Goal: Task Accomplishment & Management: Manage account settings

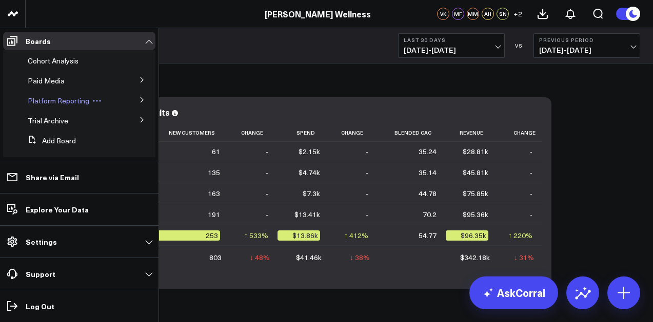
scroll to position [79, 0]
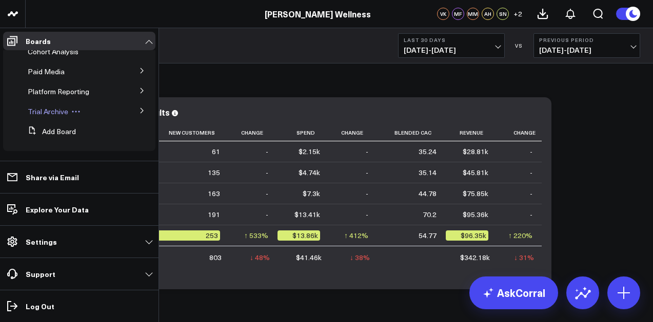
click at [57, 112] on span "Trial Archive" at bounding box center [48, 112] width 40 height 10
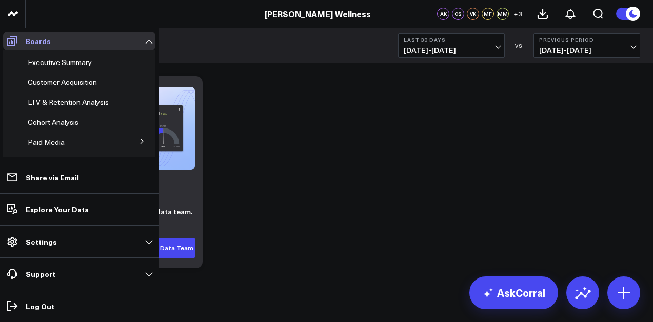
click at [41, 39] on p "Boards" at bounding box center [38, 41] width 25 height 8
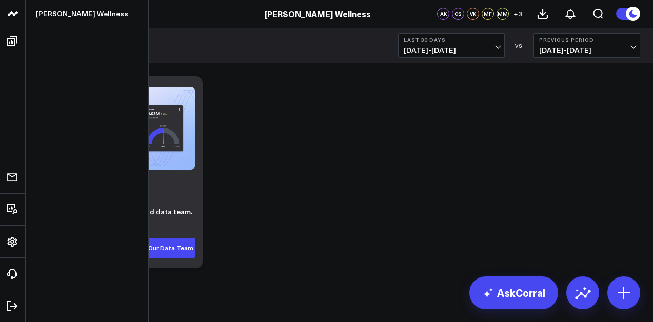
click at [13, 15] on use at bounding box center [13, 13] width 10 height 5
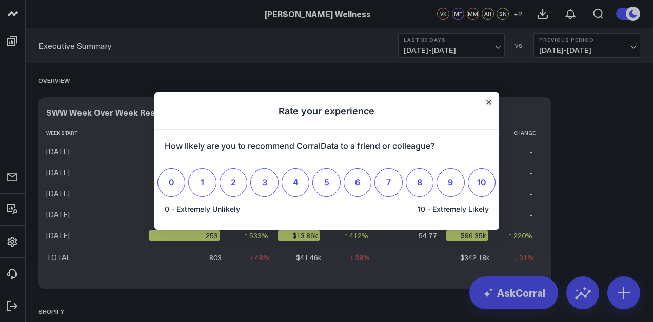
click at [490, 101] on icon "Close" at bounding box center [488, 102] width 4 height 4
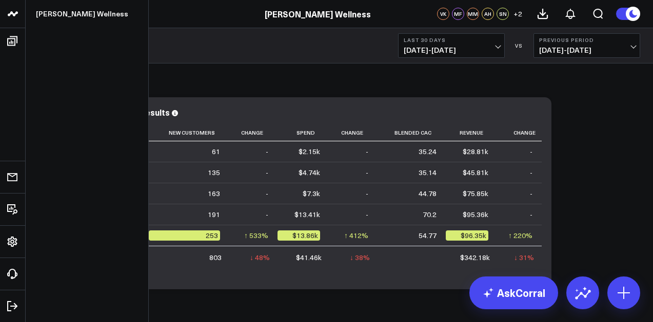
click at [11, 18] on icon at bounding box center [13, 14] width 12 height 12
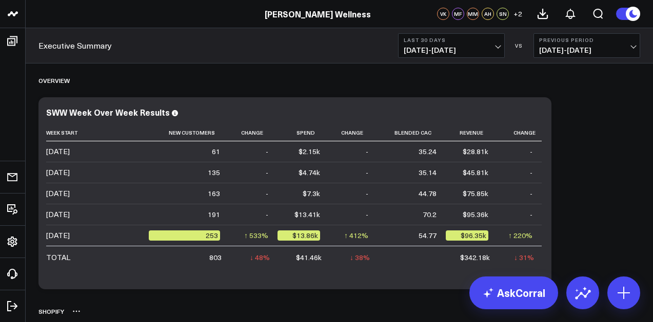
click at [83, 315] on div "Shopify" at bounding box center [338, 312] width 601 height 24
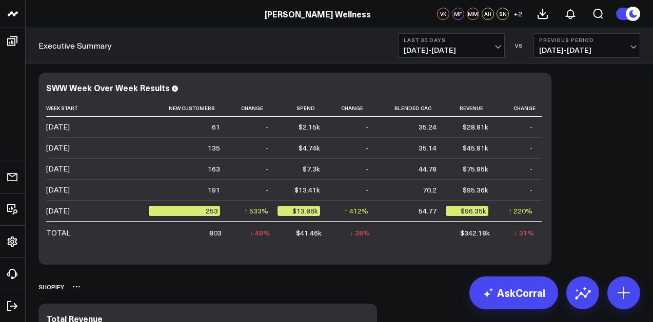
scroll to position [44, 0]
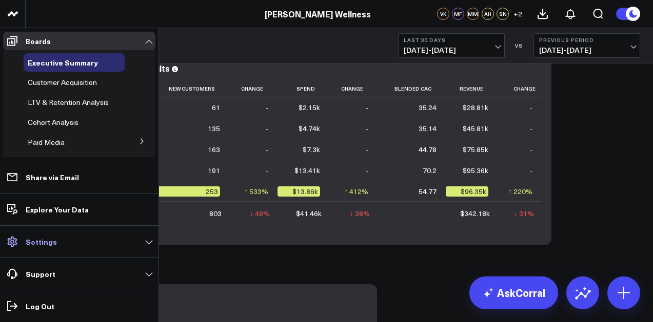
click at [35, 242] on p "Settings" at bounding box center [41, 242] width 31 height 8
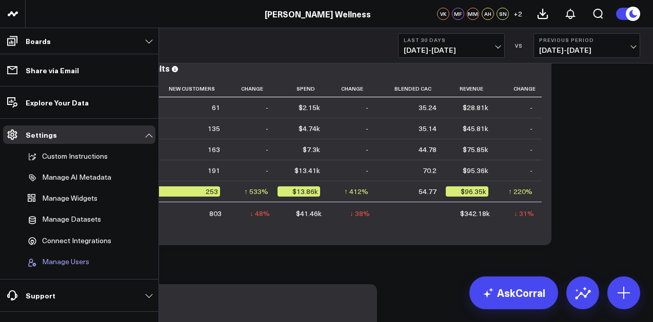
click at [72, 268] on button "Manage Users" at bounding box center [57, 262] width 66 height 19
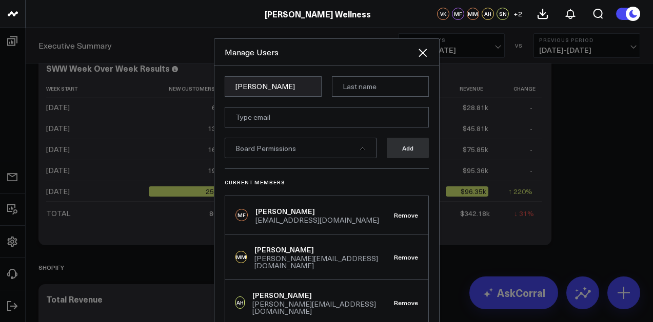
type input "Juliette"
type input "Fusco"
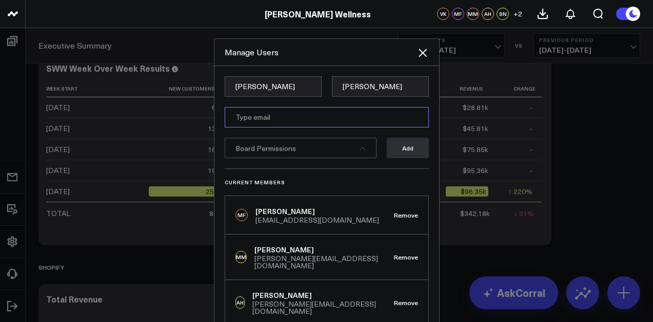
click at [261, 110] on input "email" at bounding box center [327, 117] width 204 height 21
type input "j"
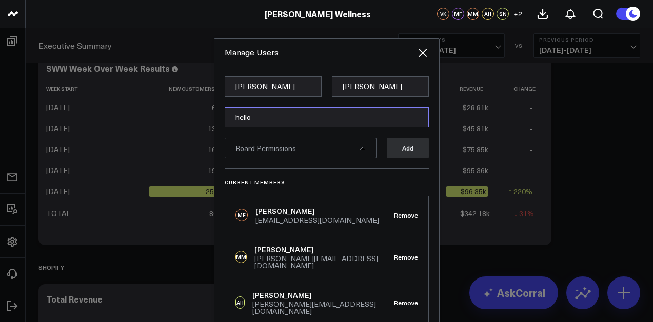
type input "hello@sarahwragge.com"
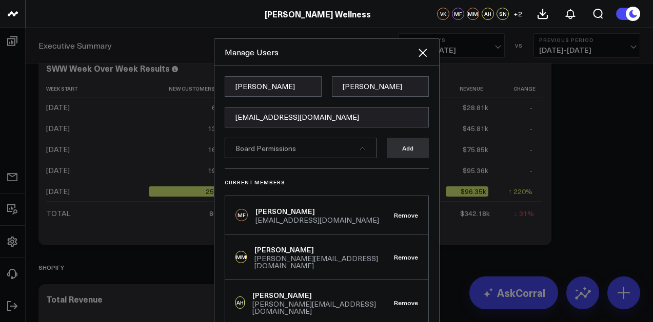
click at [315, 150] on div "Board Permissions" at bounding box center [301, 148] width 152 height 21
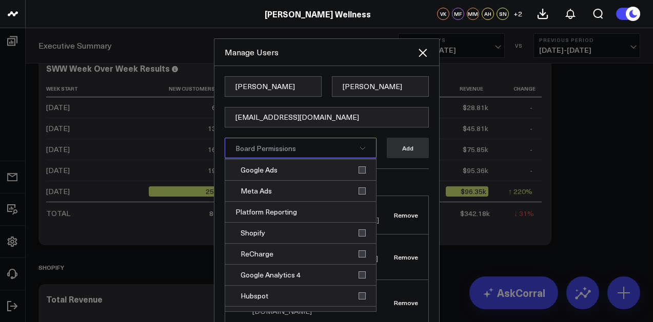
scroll to position [121, 0]
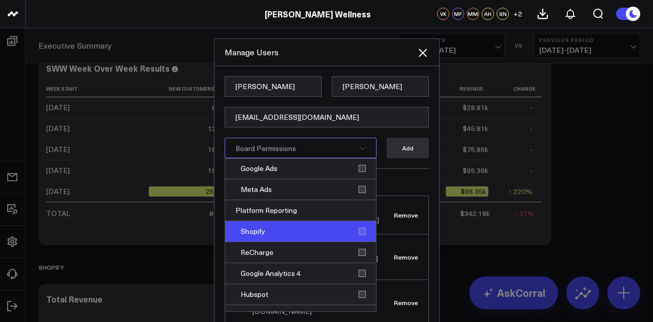
click at [299, 230] on div "Shopify" at bounding box center [300, 231] width 151 height 21
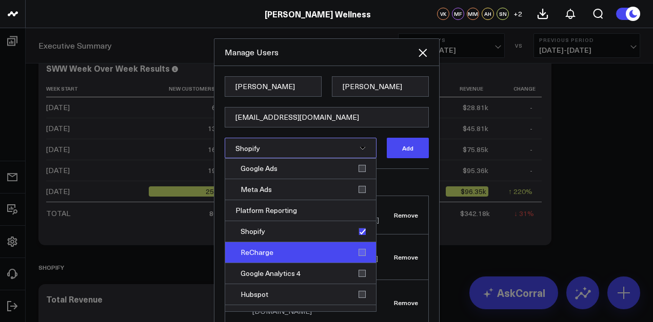
click at [291, 254] on div "ReCharge" at bounding box center [300, 252] width 151 height 21
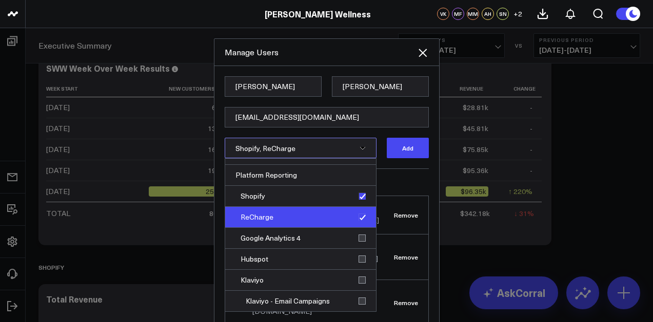
scroll to position [158, 0]
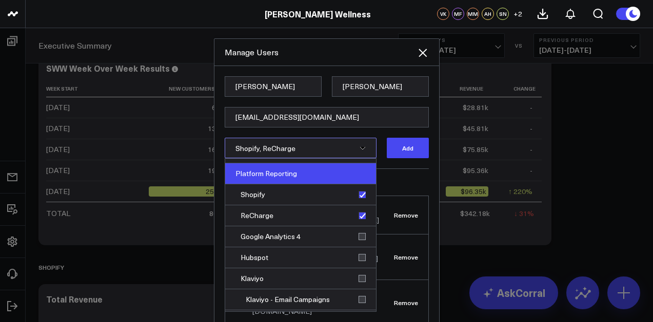
click at [298, 177] on div "Platform Reporting" at bounding box center [300, 174] width 151 height 21
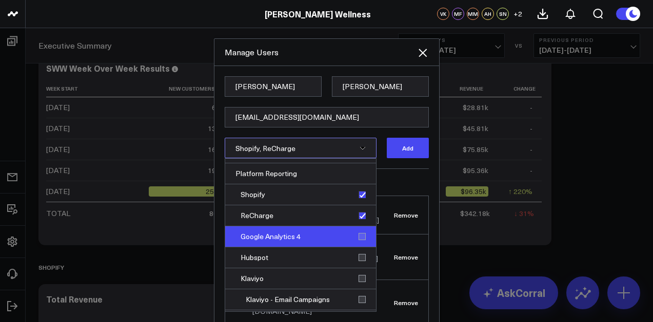
click at [354, 232] on div "Google Analytics 4" at bounding box center [300, 237] width 151 height 21
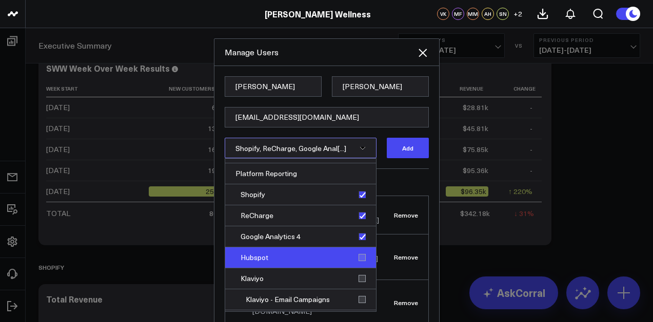
click at [356, 258] on div "Hubspot" at bounding box center [300, 258] width 151 height 21
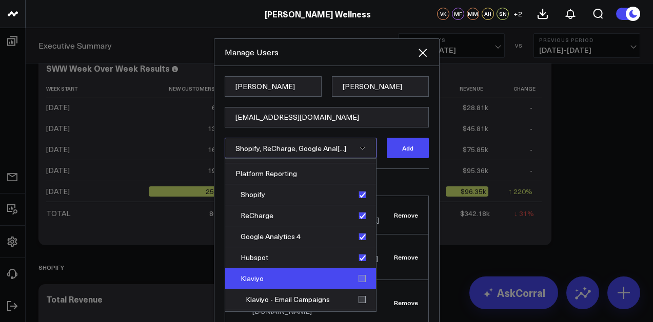
click at [356, 279] on div "Klaviyo" at bounding box center [300, 279] width 151 height 21
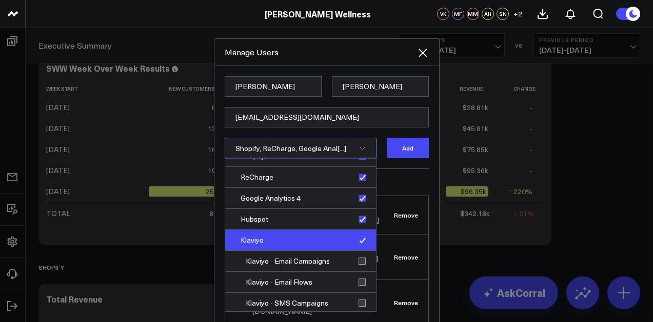
scroll to position [197, 0]
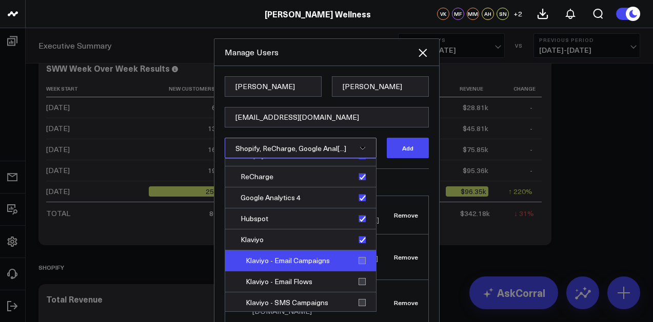
click at [357, 258] on div "Klaviyo - Email Campaigns" at bounding box center [300, 261] width 151 height 21
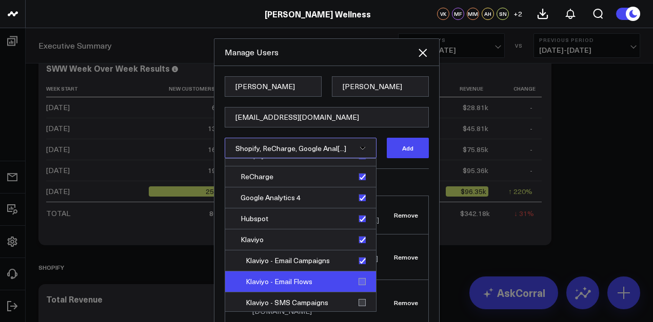
click at [357, 279] on div "Klaviyo - Email Flows" at bounding box center [300, 282] width 151 height 21
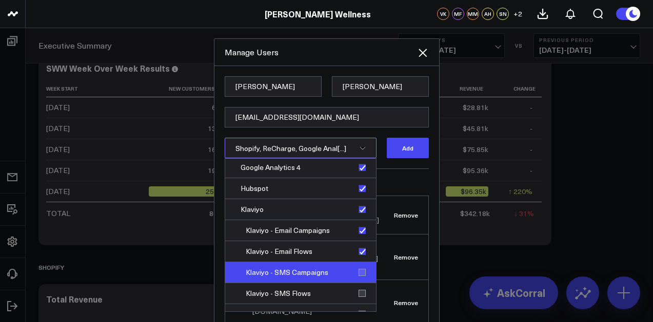
click at [356, 273] on div "Klaviyo - SMS Campaigns" at bounding box center [300, 272] width 151 height 21
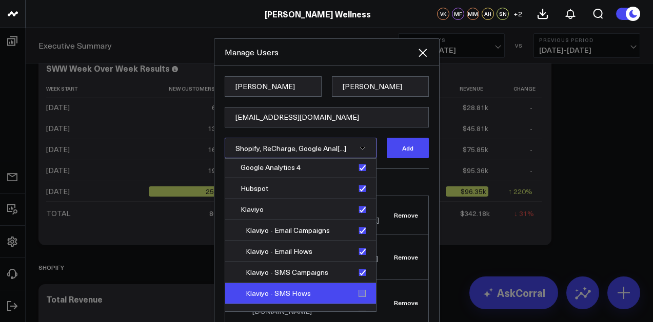
click at [356, 292] on div "Klaviyo - SMS Flows" at bounding box center [300, 293] width 151 height 21
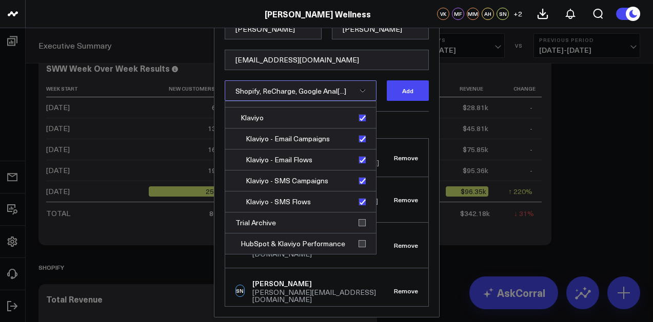
scroll to position [63, 0]
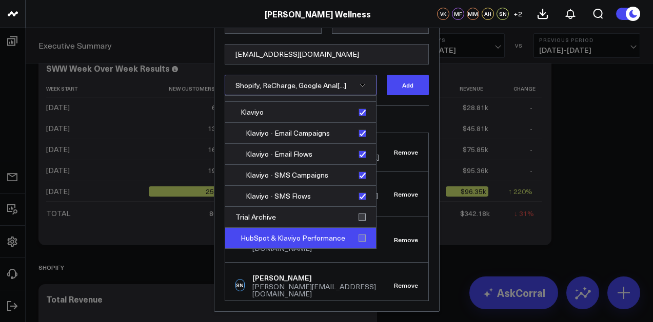
click at [355, 242] on div "HubSpot & Klaviyo Performance" at bounding box center [300, 238] width 151 height 21
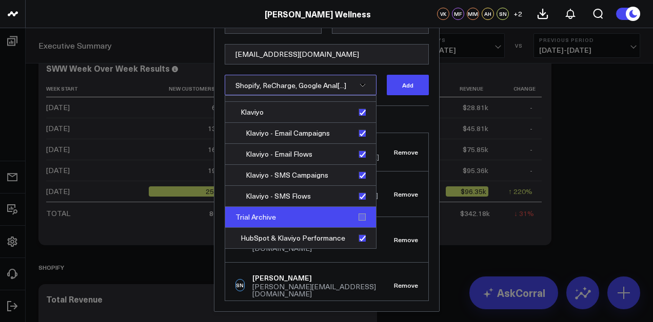
click at [355, 216] on div "Trial Archive" at bounding box center [300, 217] width 151 height 21
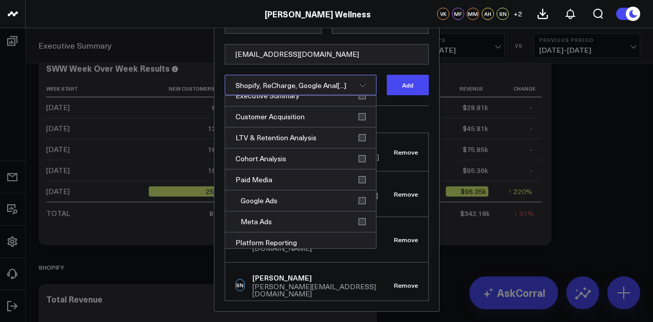
scroll to position [12, 0]
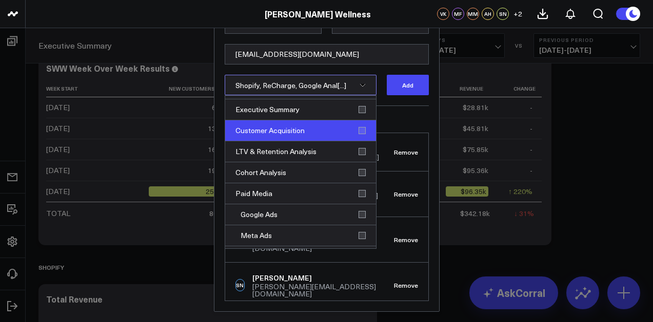
click at [357, 132] on div "Customer Acquisition" at bounding box center [300, 130] width 151 height 21
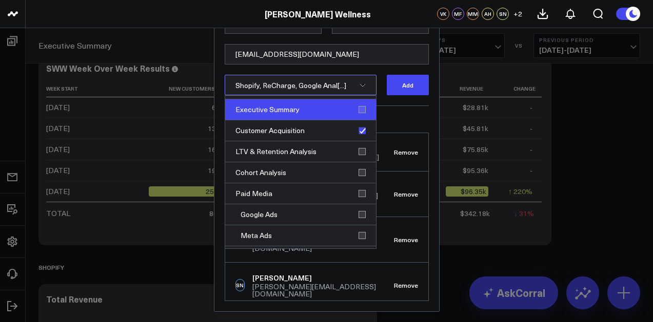
click at [357, 109] on div "Executive Summary" at bounding box center [300, 109] width 151 height 21
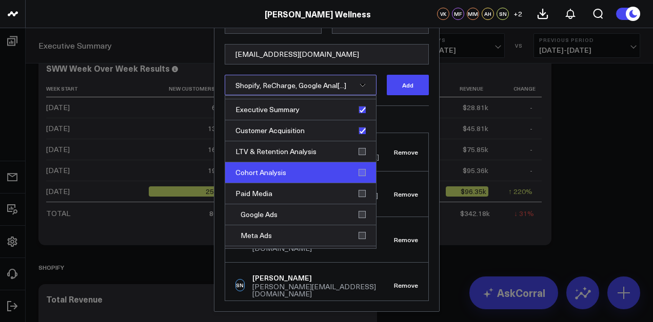
click at [358, 172] on div "Cohort Analysis" at bounding box center [300, 173] width 151 height 21
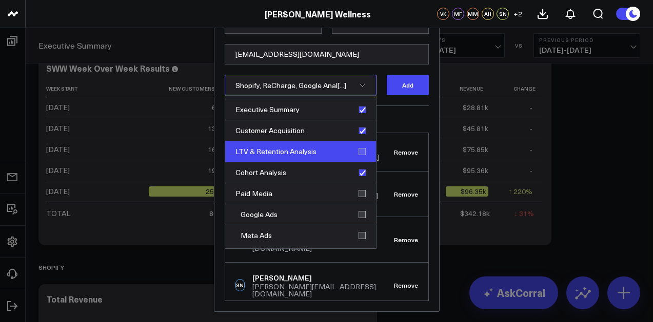
click at [357, 153] on div "LTV & Retention Analysis" at bounding box center [300, 151] width 151 height 21
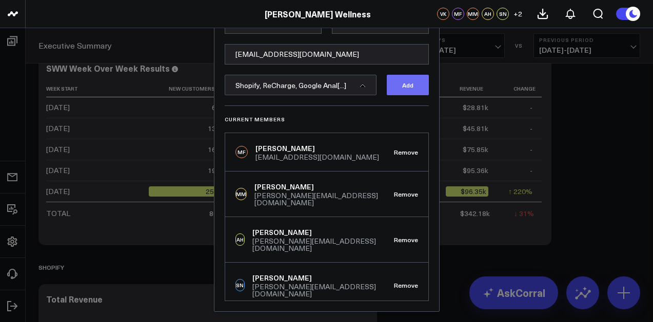
click at [409, 79] on button "Add" at bounding box center [408, 85] width 42 height 21
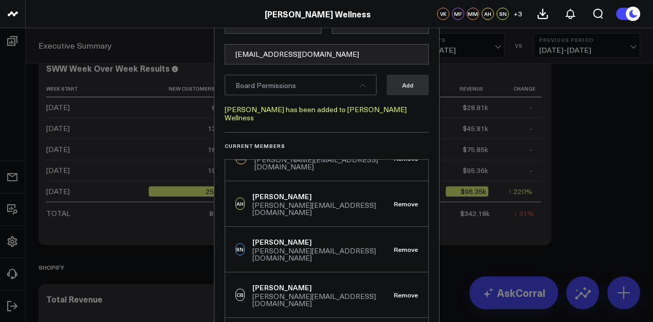
scroll to position [0, 0]
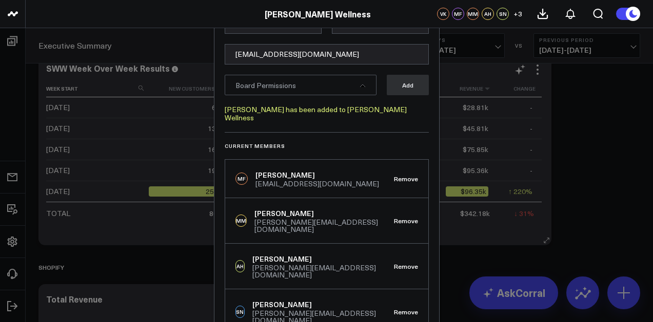
click at [477, 93] on div at bounding box center [326, 161] width 653 height 322
